Goal: Information Seeking & Learning: Learn about a topic

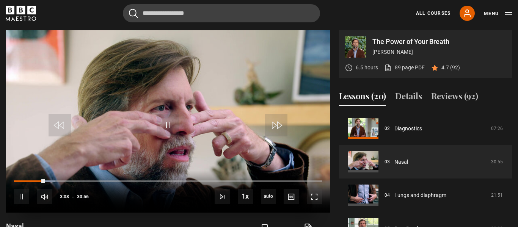
click at [38, 178] on div "10s Skip Back 10 seconds Pause 10s Skip Forward 10 seconds Loaded : 13.47% 02:3…" at bounding box center [168, 192] width 324 height 42
click at [36, 181] on div "Loaded : 13.47% 02:14 03:09" at bounding box center [168, 181] width 308 height 2
click at [31, 179] on div "10s Skip Back 10 seconds Pause 10s Skip Forward 10 seconds Loaded : 8.89% 01:42…" at bounding box center [168, 192] width 324 height 42
click at [17, 198] on span "Video Player" at bounding box center [21, 196] width 15 height 15
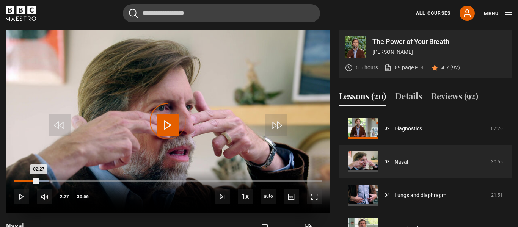
click at [38, 180] on div "02:27" at bounding box center [26, 181] width 25 height 2
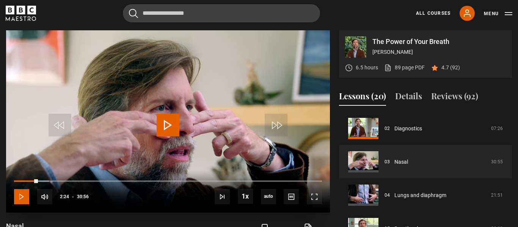
click at [19, 197] on span "Video Player" at bounding box center [21, 196] width 15 height 15
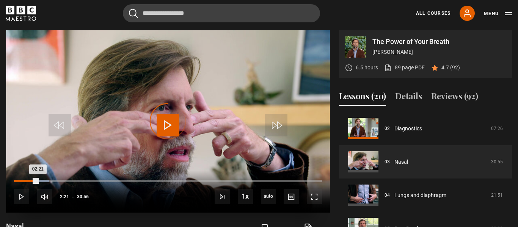
click at [37, 180] on div "02:21" at bounding box center [26, 181] width 24 height 2
click at [41, 180] on div "Loaded : 11.31% 02:40 02:23" at bounding box center [168, 181] width 308 height 2
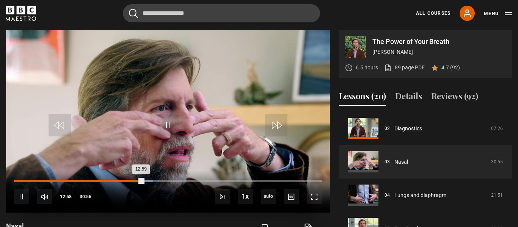
click at [124, 180] on div "11:00" at bounding box center [124, 181] width 1 height 2
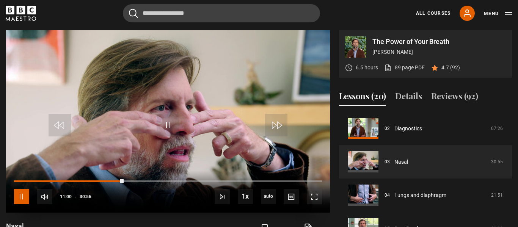
click at [16, 197] on span "Video Player" at bounding box center [21, 196] width 15 height 15
